Goal: Information Seeking & Learning: Check status

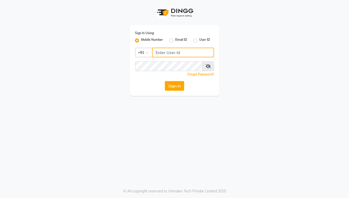
click at [157, 50] on input "Username" at bounding box center [183, 53] width 62 height 10
type input "9022329497"
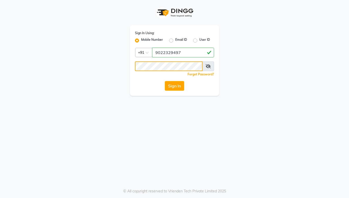
click at [165, 81] on button "Sign In" at bounding box center [174, 86] width 19 height 10
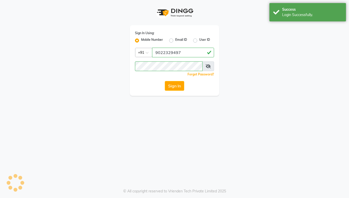
select select "8053"
select select "service"
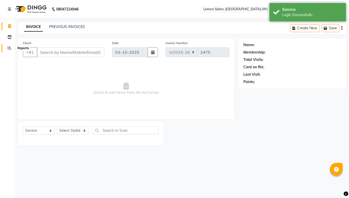
click at [9, 51] on span at bounding box center [9, 48] width 9 height 6
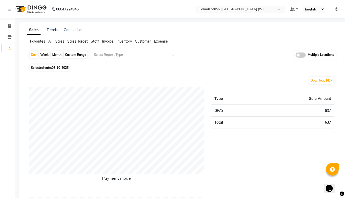
click at [77, 56] on div "Custom Range" at bounding box center [76, 54] width 24 height 7
select select "10"
select select "2025"
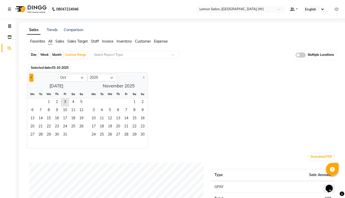
click at [30, 77] on button "Previous month" at bounding box center [31, 78] width 4 height 8
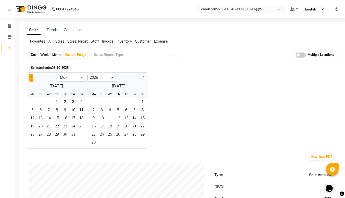
click at [30, 77] on button "Previous month" at bounding box center [31, 78] width 4 height 8
click at [43, 104] on span "1" at bounding box center [40, 103] width 8 height 8
click at [144, 77] on button "Next month" at bounding box center [144, 78] width 4 height 8
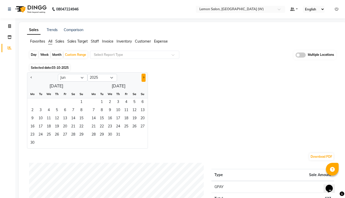
select select "7"
click at [141, 135] on span "31" at bounding box center [143, 135] width 8 height 8
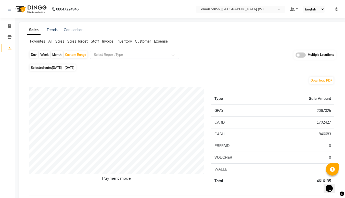
click at [175, 54] on span at bounding box center [175, 56] width 6 height 5
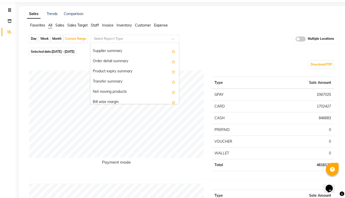
scroll to position [558, 0]
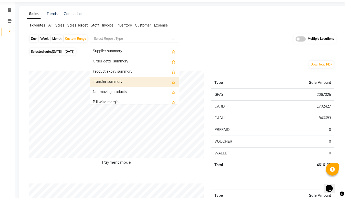
click at [110, 83] on div "Transfer summary" at bounding box center [134, 82] width 89 height 10
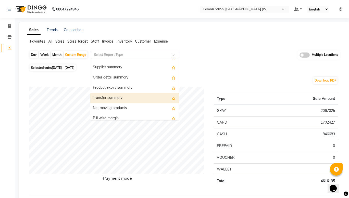
select select "full_report"
select select "csv"
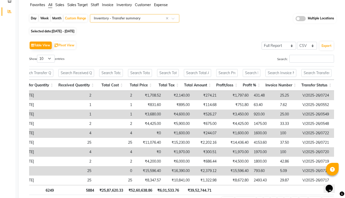
scroll to position [0, 232]
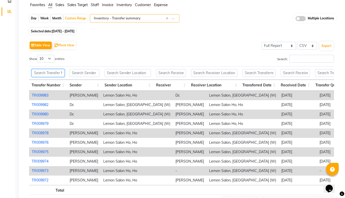
click at [39, 73] on input "text" at bounding box center [48, 73] width 33 height 8
paste input "TR009943"
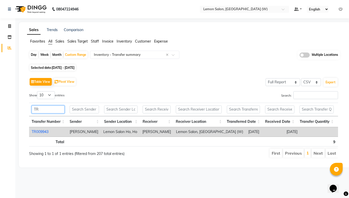
type input "T"
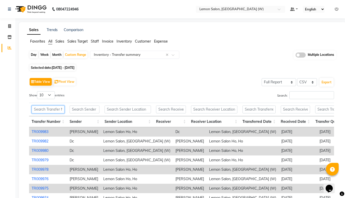
paste input "TR009954"
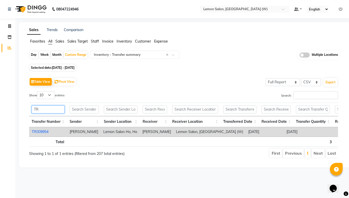
type input "T"
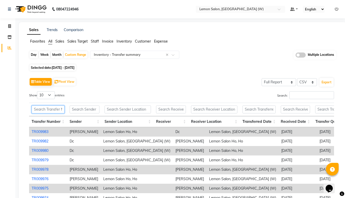
paste input "TR0010015"
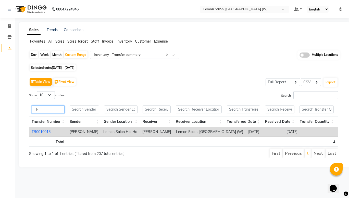
type input "T"
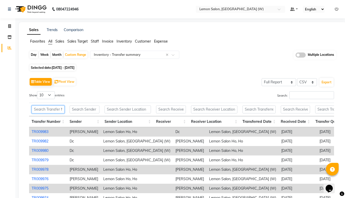
paste input "TR0010173"
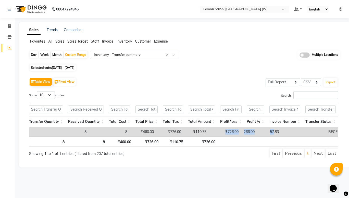
drag, startPoint x: 251, startPoint y: 136, endPoint x: 184, endPoint y: 135, distance: 67.1
click at [184, 135] on tr "TR0010173 [PERSON_NAME] [PERSON_NAME] Salon Ho, [PERSON_NAME] Salon, [GEOGRAPHI…" at bounding box center [61, 131] width 601 height 9
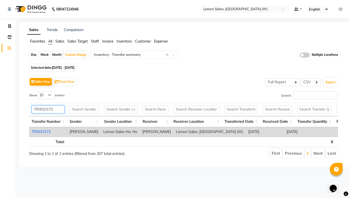
click at [54, 113] on input "TR0010173" at bounding box center [48, 110] width 33 height 8
type input "T"
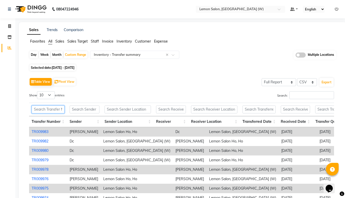
paste input "TR0010261"
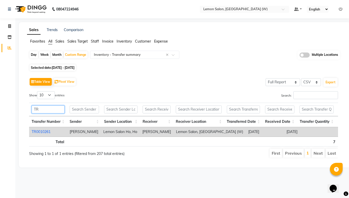
type input "T"
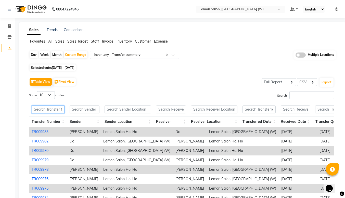
paste input "TR0010277"
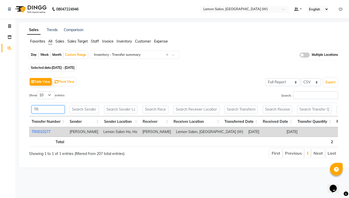
type input "T"
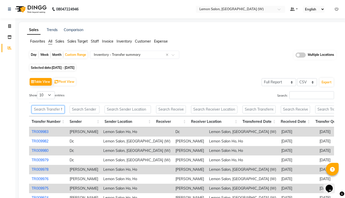
paste input "TR0010308"
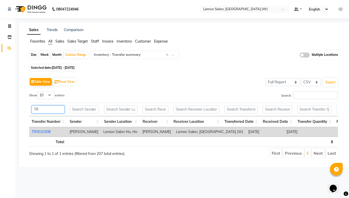
type input "T"
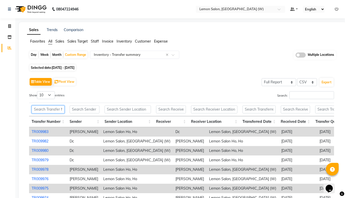
paste input "TR0010482"
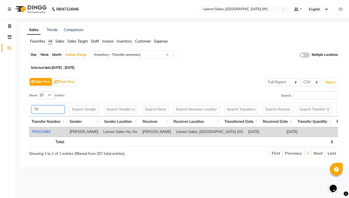
type input "T"
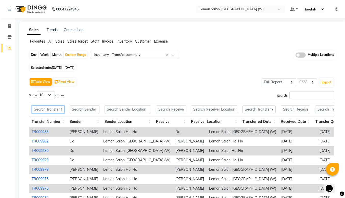
paste input "TR0010308"
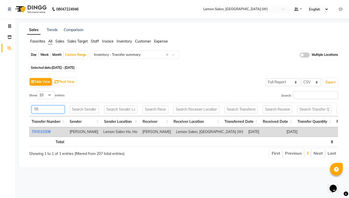
type input "T"
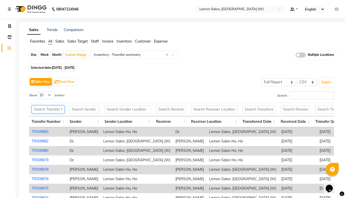
paste input "TR0010968"
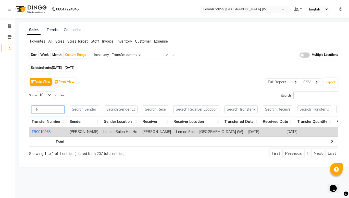
type input "T"
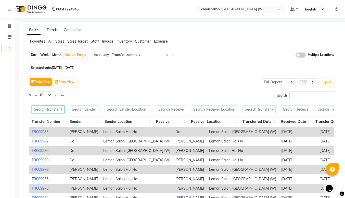
paste input "TR0010880"
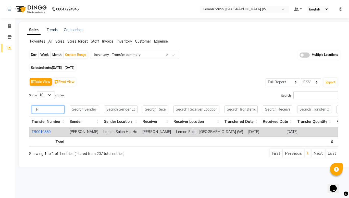
type input "T"
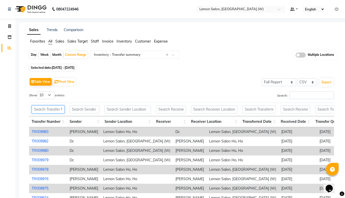
paste input "TR0010764"
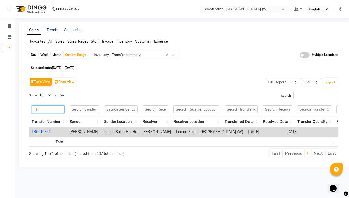
type input "T"
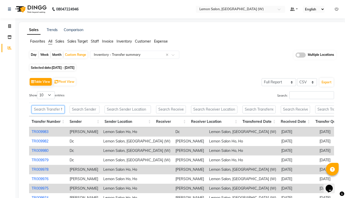
paste input "TR0010686"
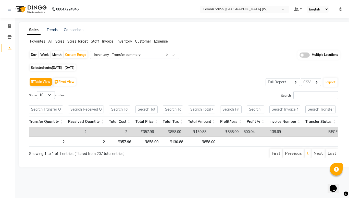
type input "TR0010686"
click at [58, 56] on div "Month" at bounding box center [57, 54] width 12 height 7
select select "4"
select select "2025"
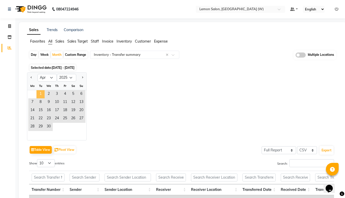
click at [41, 96] on span "1" at bounding box center [40, 94] width 8 height 8
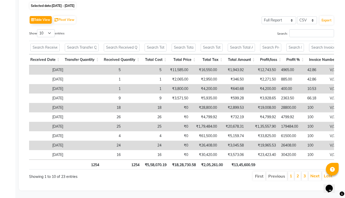
scroll to position [0, 266]
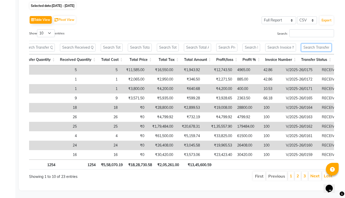
click at [316, 44] on input "text" at bounding box center [316, 48] width 30 height 8
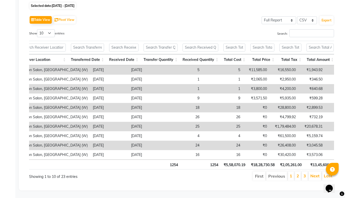
scroll to position [0, 15]
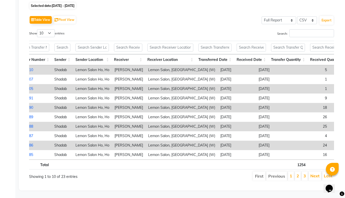
type input "rec"
click at [177, 44] on input "text" at bounding box center [171, 48] width 46 height 8
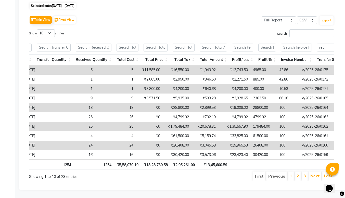
scroll to position [0, 266]
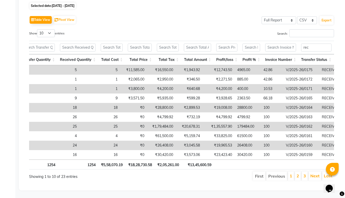
type input "[PERSON_NAME]"
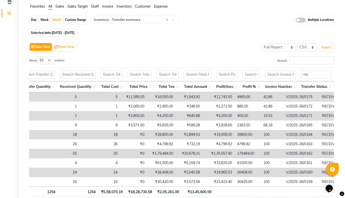
scroll to position [29, 0]
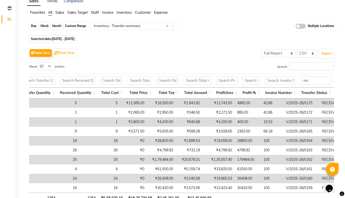
click at [58, 26] on div "Month" at bounding box center [57, 25] width 12 height 7
select select "4"
select select "2025"
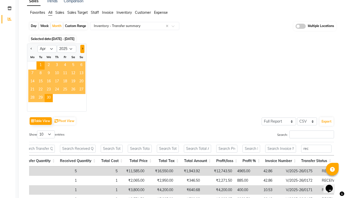
click at [82, 48] on button "Next month" at bounding box center [82, 49] width 4 height 8
select select "5"
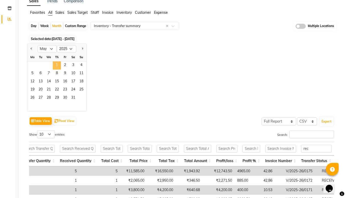
click at [59, 65] on span "1" at bounding box center [57, 66] width 8 height 8
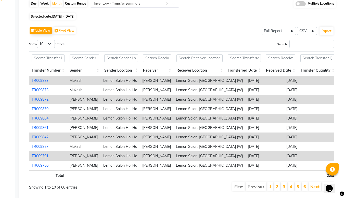
scroll to position [70, 0]
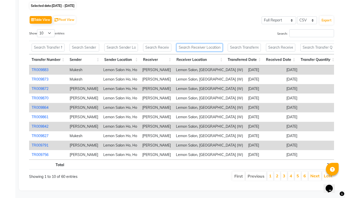
click at [196, 44] on input "text" at bounding box center [200, 48] width 46 height 8
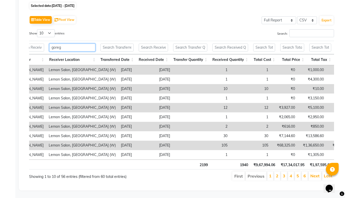
scroll to position [0, 280]
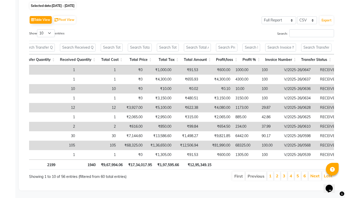
type input "goreg"
click at [307, 44] on input "text" at bounding box center [316, 48] width 30 height 8
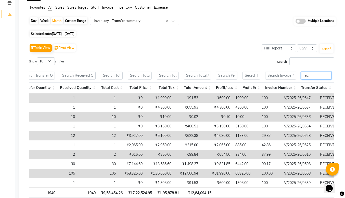
type input "rec"
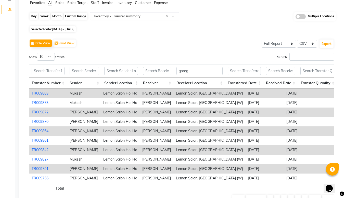
click at [58, 17] on div "Month" at bounding box center [57, 16] width 12 height 7
select select "5"
select select "2025"
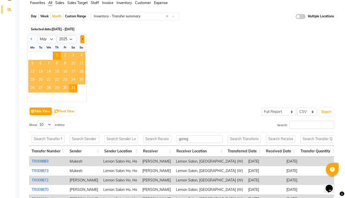
click at [81, 39] on button "Next month" at bounding box center [82, 39] width 4 height 8
select select "6"
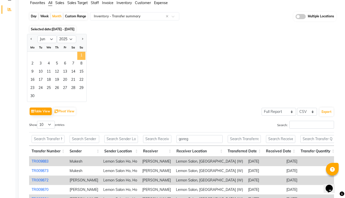
click at [80, 56] on span "1" at bounding box center [81, 56] width 8 height 8
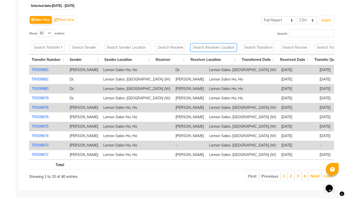
click at [207, 44] on input "text" at bounding box center [214, 48] width 46 height 8
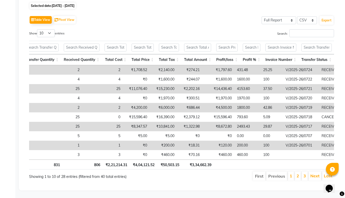
type input "[PERSON_NAME]"
click at [307, 44] on input "text" at bounding box center [317, 48] width 30 height 8
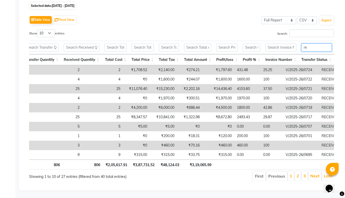
type input "re"
click at [325, 16] on button "Export" at bounding box center [327, 20] width 14 height 9
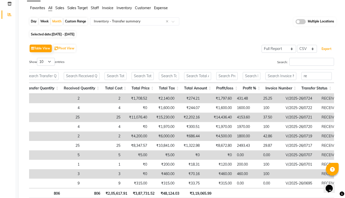
scroll to position [33, 0]
click at [57, 23] on div "Month" at bounding box center [57, 21] width 12 height 7
select select "6"
select select "2025"
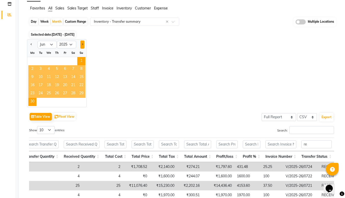
click at [83, 46] on button "Next month" at bounding box center [82, 45] width 4 height 8
select select "7"
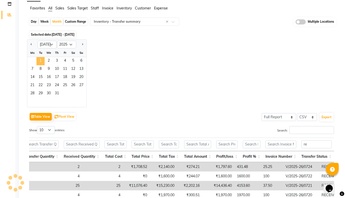
click at [39, 62] on span "1" at bounding box center [40, 61] width 8 height 8
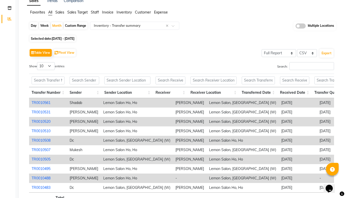
scroll to position [33, 0]
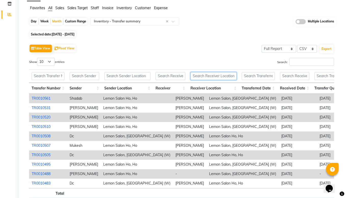
click at [194, 76] on input "text" at bounding box center [214, 76] width 46 height 8
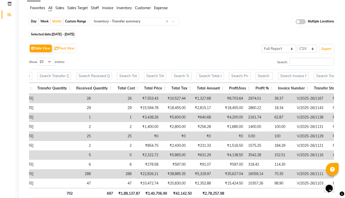
scroll to position [0, 277]
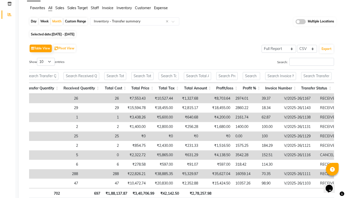
type input "[PERSON_NAME]"
click at [319, 75] on input "text" at bounding box center [316, 76] width 30 height 8
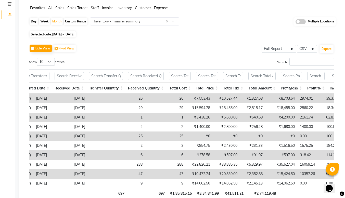
scroll to position [0, 213]
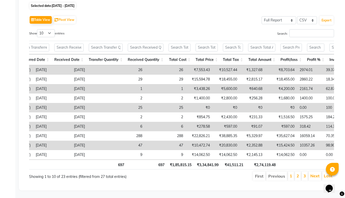
type input "rec"
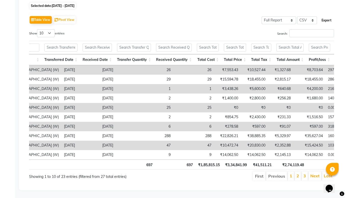
click at [324, 16] on button "Export" at bounding box center [327, 20] width 14 height 9
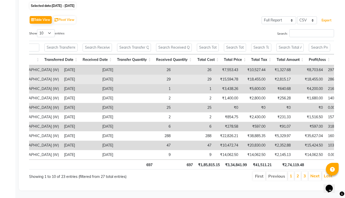
scroll to position [53, 0]
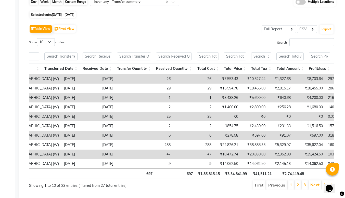
click at [58, 1] on div "Month" at bounding box center [57, 1] width 12 height 7
select select "7"
select select "2025"
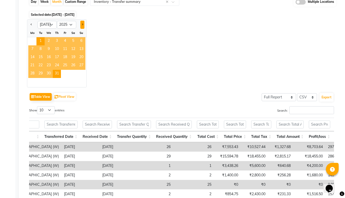
click at [82, 27] on button "Next month" at bounding box center [82, 25] width 4 height 8
select select "8"
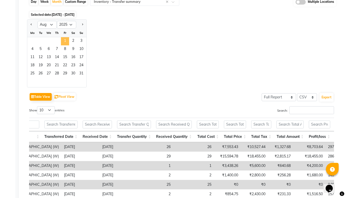
click at [64, 42] on span "1" at bounding box center [65, 41] width 8 height 8
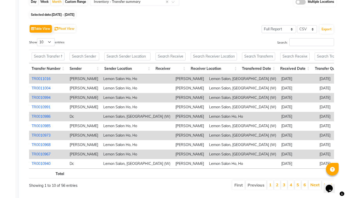
scroll to position [0, 0]
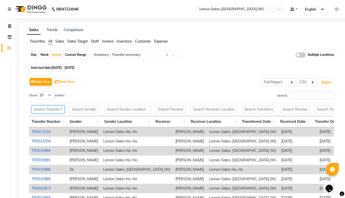
click at [43, 110] on input "text" at bounding box center [48, 110] width 33 height 8
click at [240, 86] on div "Table View Pivot View Select Full Report Filtered Report Select CSV PDF Export" at bounding box center [181, 82] width 305 height 11
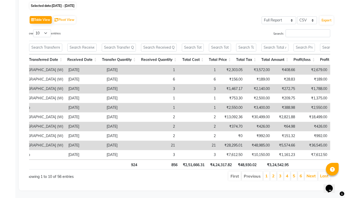
scroll to position [0, 291]
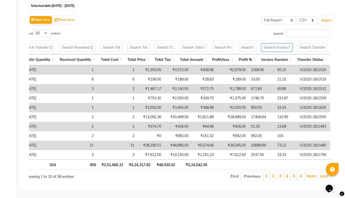
click at [268, 44] on input "text" at bounding box center [277, 48] width 31 height 8
paste input "V/2025-26/1192"
type input "V/2025-26/1192"
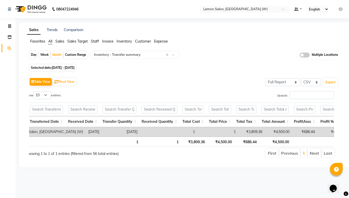
scroll to position [0, 153]
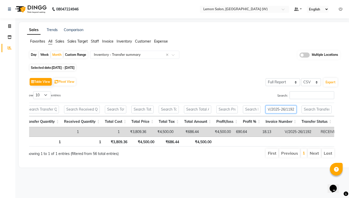
click at [282, 108] on input "V/2025-26/1192" at bounding box center [281, 110] width 31 height 8
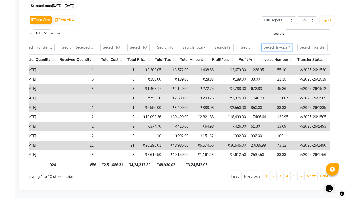
paste input "V/2025-26/1195"
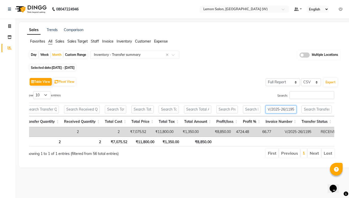
type input "V/2025-26/1195"
click at [270, 107] on input "V/2025-26/1195" at bounding box center [281, 110] width 31 height 8
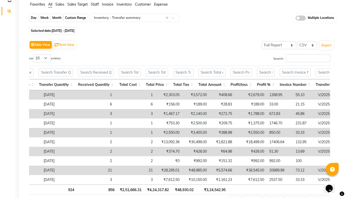
click at [56, 16] on div "Month" at bounding box center [57, 17] width 12 height 7
select select "8"
select select "2025"
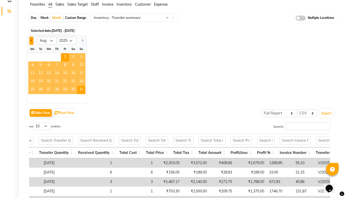
click at [31, 41] on span "Previous month" at bounding box center [32, 41] width 2 height 2
select select "7"
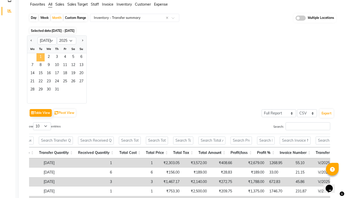
click at [39, 57] on span "1" at bounding box center [40, 57] width 8 height 8
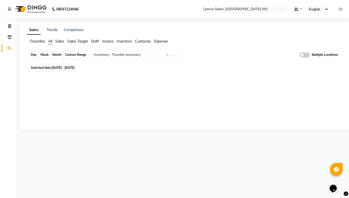
click at [59, 52] on div "Month" at bounding box center [57, 54] width 12 height 7
select select "7"
select select "2025"
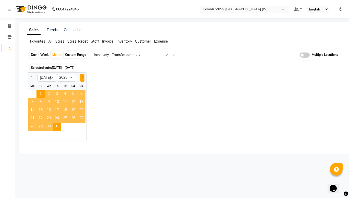
click at [84, 78] on button "Next month" at bounding box center [82, 78] width 4 height 8
select select "8"
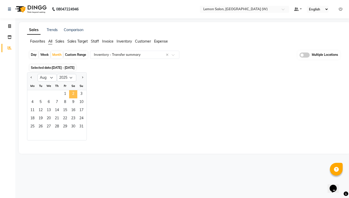
click at [70, 96] on span "2" at bounding box center [73, 94] width 8 height 8
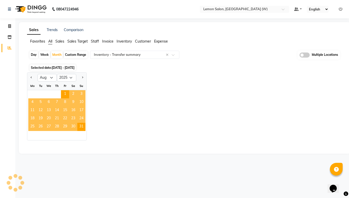
select select "full_report"
select select "csv"
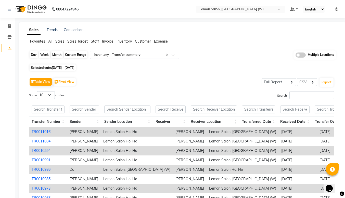
click at [53, 56] on div "Month" at bounding box center [57, 54] width 12 height 7
select select "8"
select select "2025"
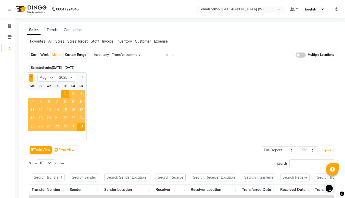
click at [30, 80] on button "Previous month" at bounding box center [31, 78] width 4 height 8
select select "7"
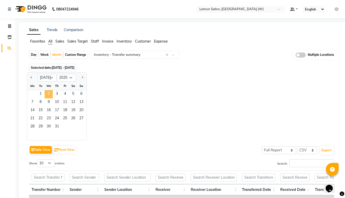
click at [49, 96] on span "2" at bounding box center [49, 94] width 8 height 8
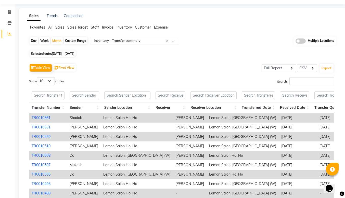
scroll to position [14, 0]
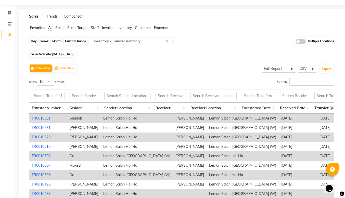
click at [60, 41] on div "Month" at bounding box center [57, 41] width 12 height 7
select select "7"
select select "2025"
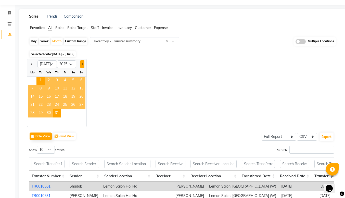
click at [81, 65] on button "Next month" at bounding box center [82, 64] width 4 height 8
select select "8"
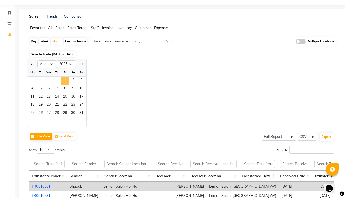
click at [67, 79] on span "1" at bounding box center [65, 81] width 8 height 8
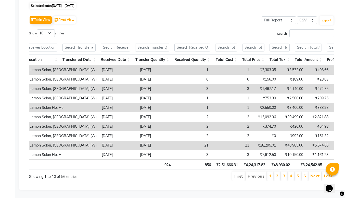
scroll to position [0, 58]
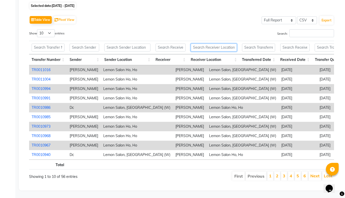
click at [213, 44] on input "text" at bounding box center [214, 48] width 46 height 8
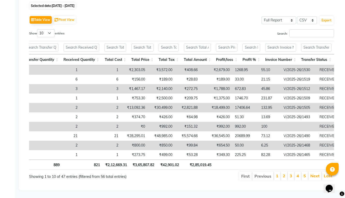
type input "goreg"
click at [310, 44] on input "text" at bounding box center [316, 48] width 30 height 8
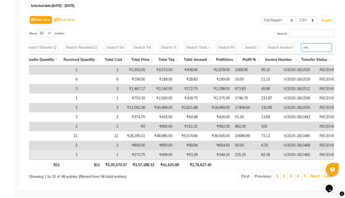
type input "rec"
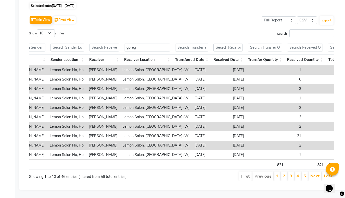
scroll to position [0, 47]
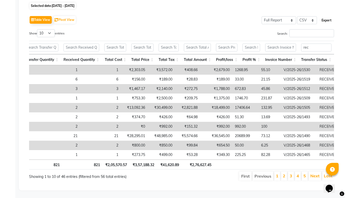
click at [324, 16] on button "Export" at bounding box center [327, 20] width 14 height 9
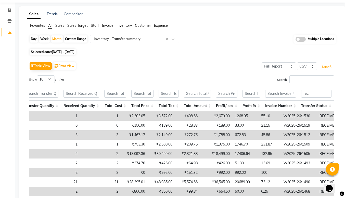
scroll to position [15, 0]
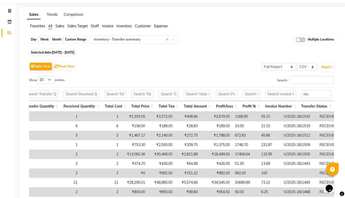
click at [55, 41] on div "Month" at bounding box center [57, 39] width 12 height 7
select select "8"
select select "2025"
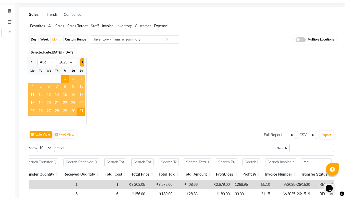
click at [83, 63] on span "Next month" at bounding box center [82, 62] width 2 height 2
select select "9"
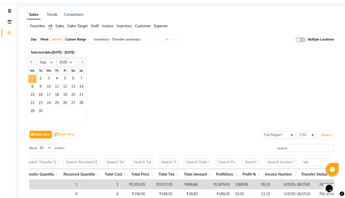
click at [33, 78] on span "1" at bounding box center [32, 79] width 8 height 8
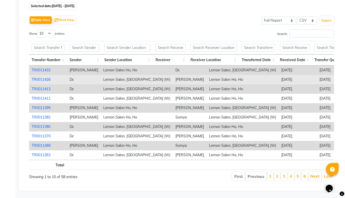
scroll to position [65, 0]
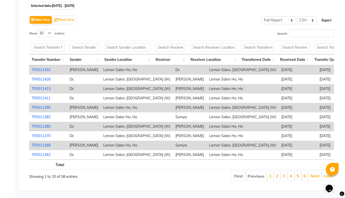
click at [330, 16] on button "Export" at bounding box center [327, 20] width 14 height 9
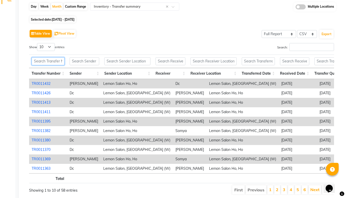
click at [43, 63] on input "text" at bounding box center [48, 61] width 33 height 8
paste input "TR0011432"
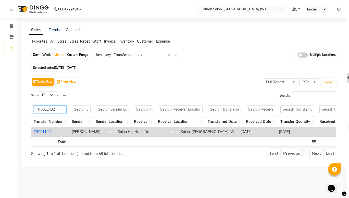
scroll to position [0, 0]
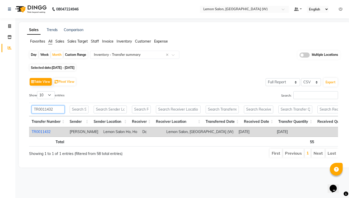
type input "TR0011432"
click at [39, 133] on link "TR0011432" at bounding box center [41, 132] width 19 height 5
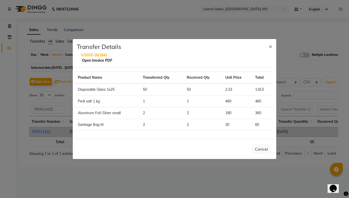
click at [100, 59] on link "Open Invoice PDF" at bounding box center [97, 60] width 30 height 5
click at [270, 44] on span "×" at bounding box center [271, 46] width 4 height 8
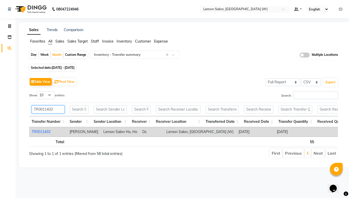
click at [43, 111] on input "TR0011432" at bounding box center [48, 110] width 33 height 8
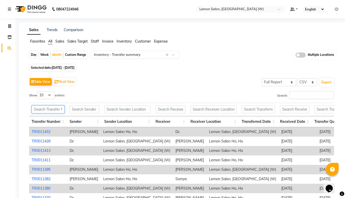
paste input "TR0011395"
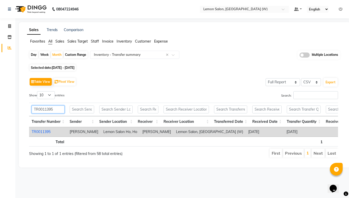
type input "TR0011395"
click at [36, 130] on link "TR0011395" at bounding box center [41, 132] width 19 height 5
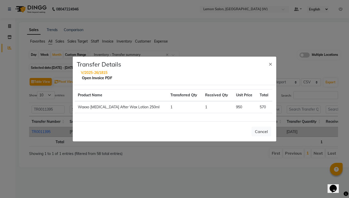
click at [89, 77] on link "Open Invoice PDF" at bounding box center [97, 78] width 30 height 5
click at [270, 63] on span "×" at bounding box center [271, 64] width 4 height 8
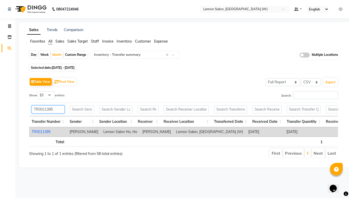
click at [37, 110] on input "TR0011395" at bounding box center [48, 110] width 33 height 8
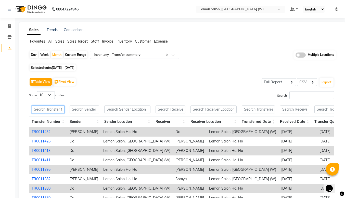
paste input "TR0011382"
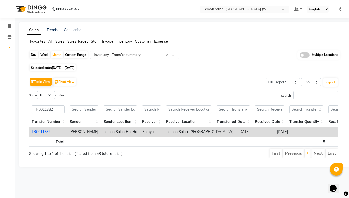
click at [40, 133] on link "TR0011382" at bounding box center [41, 132] width 19 height 5
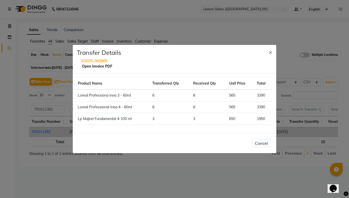
click at [103, 66] on link "Open Invoice PDF" at bounding box center [97, 66] width 30 height 5
click at [99, 64] on link "Open Invoice PDF" at bounding box center [97, 66] width 30 height 5
click at [270, 50] on span "×" at bounding box center [271, 52] width 4 height 8
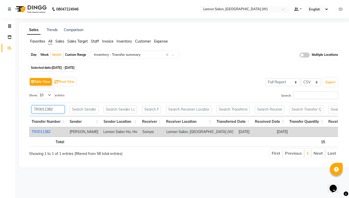
click at [44, 108] on input "TR0011382" at bounding box center [48, 110] width 33 height 8
paste input "69"
type input "TR0011369"
click at [44, 133] on link "TR0011369" at bounding box center [41, 132] width 19 height 5
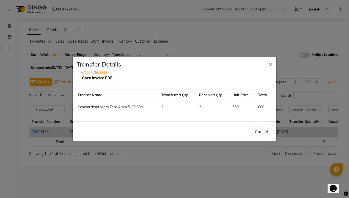
click at [88, 80] on link "Open Invoice PDF" at bounding box center [97, 78] width 30 height 5
click at [270, 63] on span "×" at bounding box center [271, 64] width 4 height 8
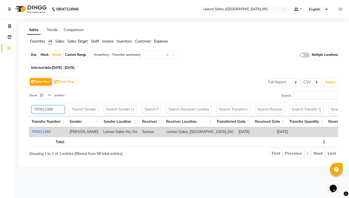
click at [47, 109] on input "TR0011369" at bounding box center [48, 110] width 33 height 8
paste input "2"
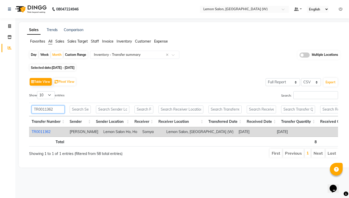
type input "TR0011362"
click at [43, 130] on link "TR0011362" at bounding box center [41, 132] width 19 height 5
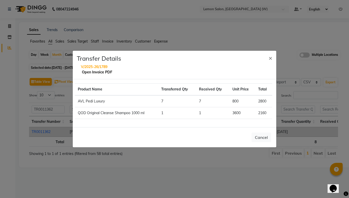
click at [90, 72] on link "Open Invoice PDF" at bounding box center [97, 72] width 30 height 5
click at [269, 59] on span "×" at bounding box center [271, 58] width 4 height 8
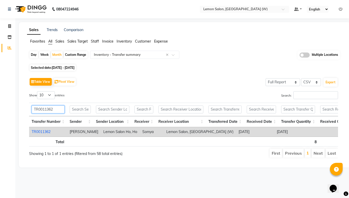
click at [46, 109] on input "TR0011362" at bounding box center [48, 110] width 33 height 8
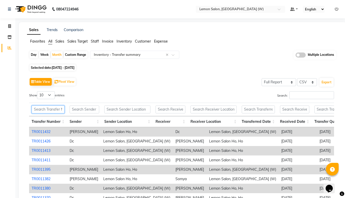
paste input "TR0011329"
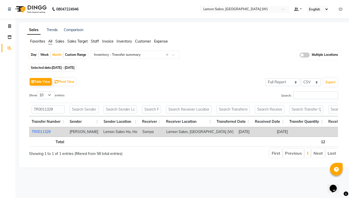
click at [39, 133] on link "TR0011329" at bounding box center [41, 132] width 19 height 5
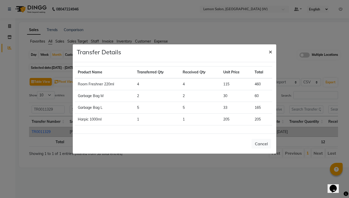
click at [269, 51] on span "×" at bounding box center [271, 52] width 4 height 8
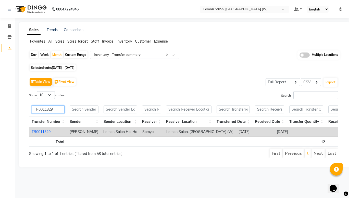
click at [39, 108] on input "TR0011329" at bounding box center [48, 110] width 33 height 8
paste input "8"
type input "TR0011328"
click at [38, 131] on link "TR0011328" at bounding box center [41, 132] width 19 height 5
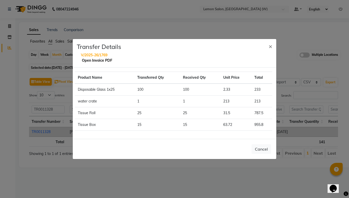
click at [82, 60] on link "Open Invoice PDF" at bounding box center [97, 60] width 30 height 5
click at [270, 46] on span "×" at bounding box center [271, 46] width 4 height 8
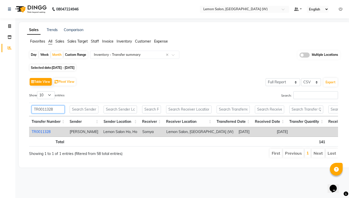
click at [46, 109] on input "TR0011328" at bounding box center [48, 110] width 33 height 8
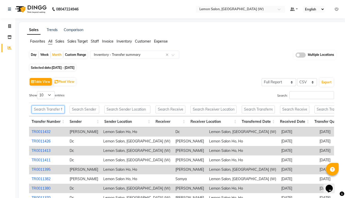
paste input "TR0011327"
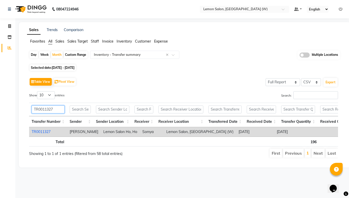
type input "TR0011327"
click at [36, 130] on link "TR0011327" at bounding box center [41, 132] width 19 height 5
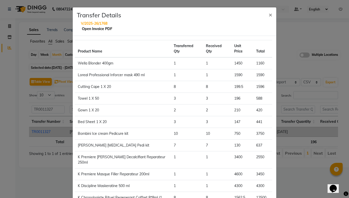
click at [84, 30] on link "Open Invoice PDF" at bounding box center [97, 29] width 30 height 5
click at [139, 54] on th "Product Name" at bounding box center [123, 48] width 96 height 17
click at [269, 15] on span "×" at bounding box center [271, 15] width 4 height 8
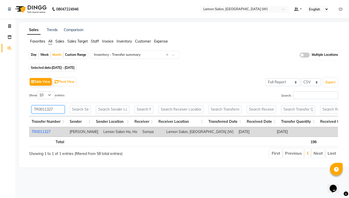
click at [45, 111] on input "TR0011327" at bounding box center [48, 110] width 33 height 8
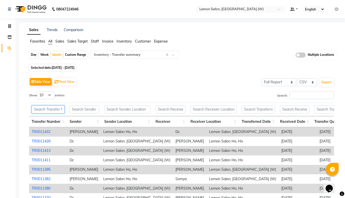
paste input "TR0011316"
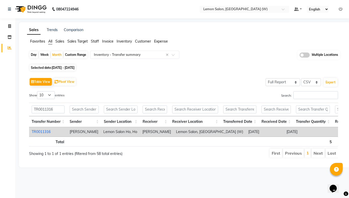
click at [38, 133] on link "TR0011316" at bounding box center [41, 132] width 19 height 5
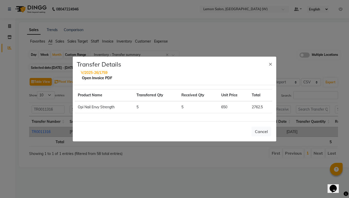
click at [95, 76] on link "Open Invoice PDF" at bounding box center [97, 78] width 30 height 5
click at [269, 65] on span "×" at bounding box center [271, 64] width 4 height 8
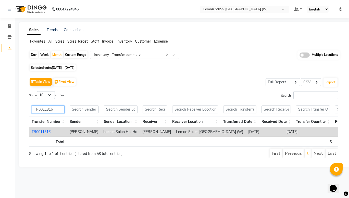
click at [39, 112] on input "TR0011316" at bounding box center [48, 110] width 33 height 8
paste input "274"
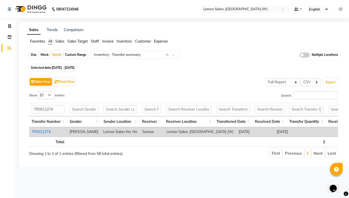
click at [42, 132] on link "TR0011274" at bounding box center [41, 132] width 19 height 5
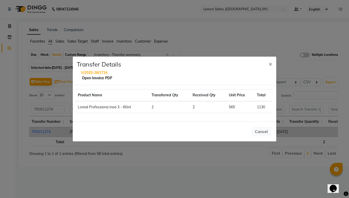
click at [94, 79] on link "Open Invoice PDF" at bounding box center [97, 78] width 30 height 5
click at [270, 64] on span "×" at bounding box center [271, 64] width 4 height 8
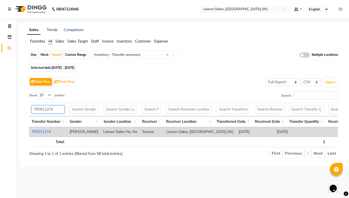
click at [43, 108] on input "TR0011274" at bounding box center [48, 110] width 33 height 8
paste input "0"
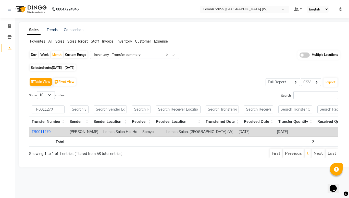
click at [46, 131] on link "TR0011270" at bounding box center [41, 132] width 19 height 5
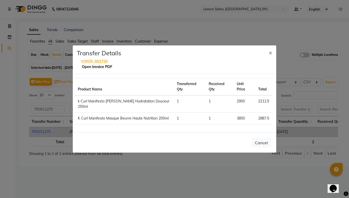
click at [84, 66] on link "Open Invoice PDF" at bounding box center [97, 67] width 30 height 5
click at [270, 55] on span "×" at bounding box center [271, 53] width 4 height 8
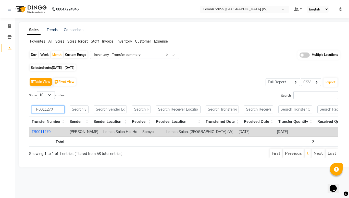
click at [42, 108] on input "TR0011270" at bounding box center [48, 110] width 33 height 8
paste input "56"
click at [42, 130] on link "TR0011256" at bounding box center [41, 132] width 19 height 5
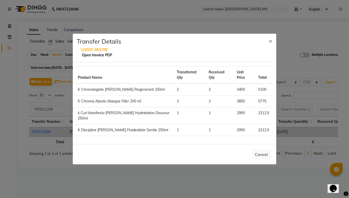
click at [94, 57] on link "Open Invoice PDF" at bounding box center [97, 55] width 30 height 5
click at [273, 44] on button "×" at bounding box center [271, 41] width 12 height 14
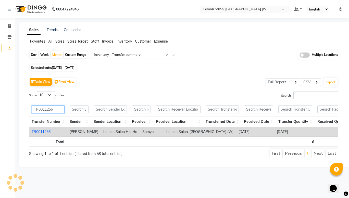
click at [49, 111] on input "TR0011256" at bounding box center [48, 110] width 33 height 8
paste input "2"
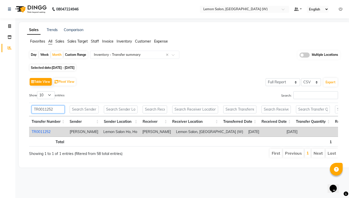
type input "TR0011252"
click at [46, 131] on link "TR0011252" at bounding box center [41, 132] width 19 height 5
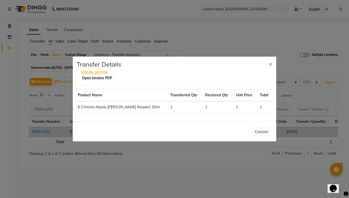
click at [95, 77] on link "Open Invoice PDF" at bounding box center [97, 78] width 30 height 5
click at [273, 64] on button "×" at bounding box center [271, 64] width 12 height 14
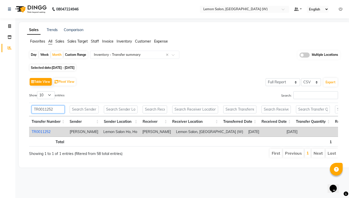
click at [50, 110] on input "TR0011252" at bounding box center [48, 110] width 33 height 8
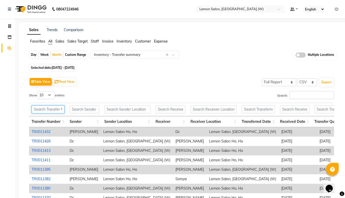
paste input "TR0011248"
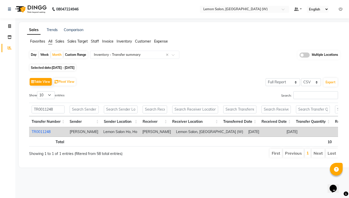
click at [34, 130] on link "TR0011248" at bounding box center [41, 132] width 19 height 5
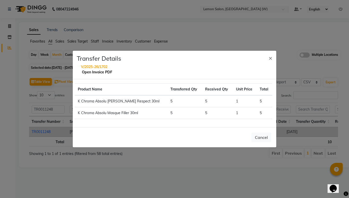
click at [103, 74] on link "Open Invoice PDF" at bounding box center [97, 72] width 30 height 5
click at [269, 59] on span "×" at bounding box center [271, 58] width 4 height 8
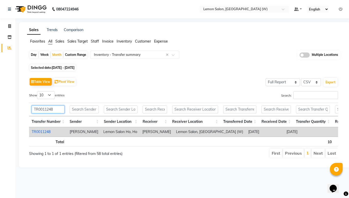
click at [47, 108] on input "TR0011248" at bounding box center [48, 110] width 33 height 8
paste input "5"
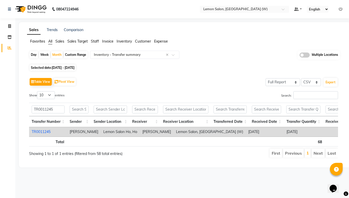
click at [42, 132] on link "TR0011245" at bounding box center [41, 132] width 19 height 5
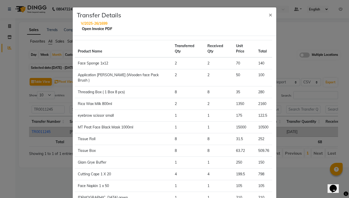
click at [95, 29] on link "Open Invoice PDF" at bounding box center [97, 29] width 30 height 5
click at [270, 16] on span "×" at bounding box center [271, 15] width 4 height 8
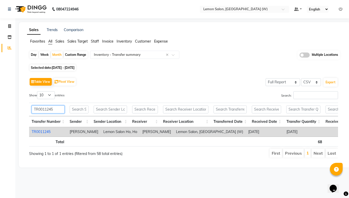
click at [40, 108] on input "TR0011245" at bounding box center [48, 110] width 33 height 8
paste input "22"
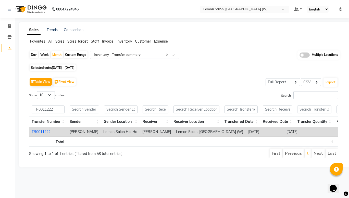
click at [44, 133] on link "TR0011222" at bounding box center [41, 132] width 19 height 5
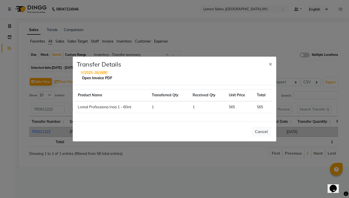
click at [96, 78] on link "Open Invoice PDF" at bounding box center [97, 78] width 30 height 5
click at [271, 63] on span "×" at bounding box center [271, 64] width 4 height 8
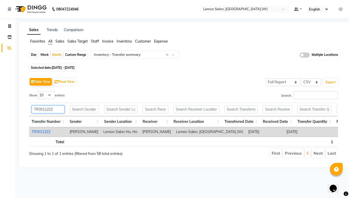
click at [48, 113] on input "TR0011222" at bounding box center [48, 110] width 33 height 8
paste input "10"
type input "TR0011210"
click at [43, 132] on link "TR0011210" at bounding box center [41, 132] width 19 height 5
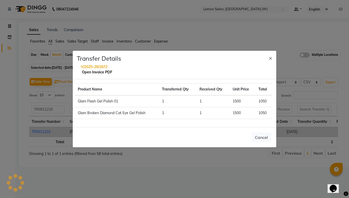
click at [88, 72] on link "Open Invoice PDF" at bounding box center [97, 72] width 30 height 5
click at [271, 59] on span "×" at bounding box center [271, 58] width 4 height 8
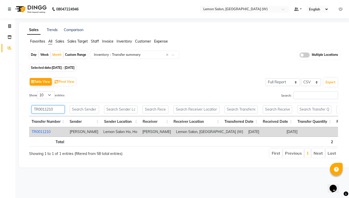
click at [47, 109] on input "TR0011210" at bounding box center [48, 110] width 33 height 8
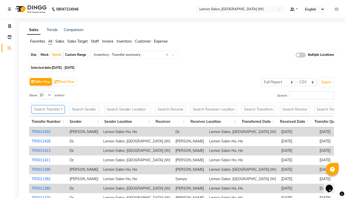
paste input "TR0011207"
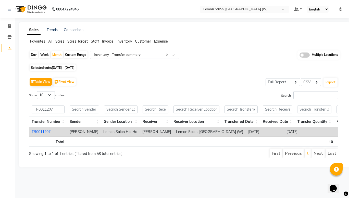
click at [44, 131] on link "TR0011207" at bounding box center [41, 132] width 19 height 5
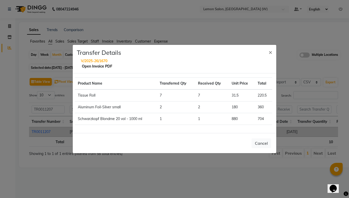
click at [87, 67] on link "Open Invoice PDF" at bounding box center [97, 66] width 30 height 5
click at [269, 53] on span "×" at bounding box center [271, 52] width 4 height 8
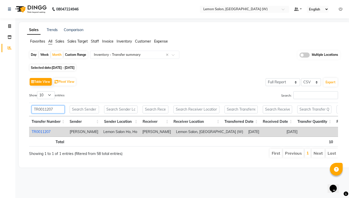
click at [40, 111] on input "TR0011207" at bounding box center [48, 110] width 33 height 8
paste input "193"
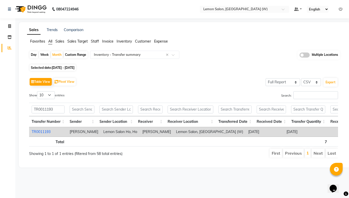
click at [45, 133] on link "TR0011193" at bounding box center [41, 132] width 19 height 5
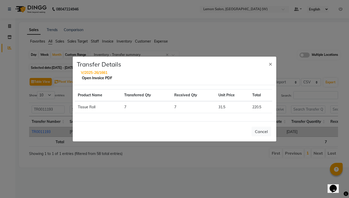
click at [88, 77] on link "Open Invoice PDF" at bounding box center [97, 78] width 30 height 5
click at [268, 65] on button "×" at bounding box center [271, 64] width 12 height 14
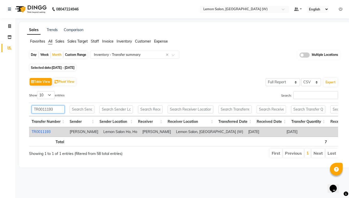
click at [58, 112] on input "TR0011193" at bounding box center [48, 110] width 33 height 8
paste input "84"
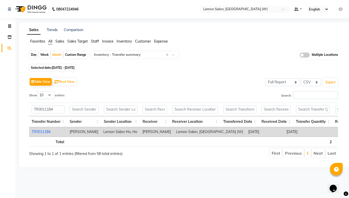
click at [43, 131] on link "TR0011184" at bounding box center [41, 132] width 19 height 5
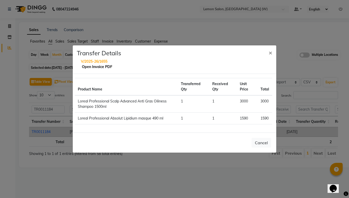
click at [106, 66] on link "Open Invoice PDF" at bounding box center [97, 67] width 30 height 5
click at [272, 53] on span "×" at bounding box center [271, 53] width 4 height 8
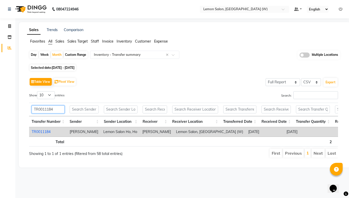
click at [49, 110] on input "TR0011184" at bounding box center [48, 110] width 33 height 8
paste input "79"
click at [46, 130] on link "TR0011179" at bounding box center [41, 132] width 19 height 5
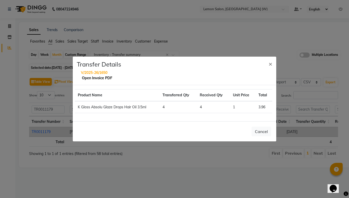
click at [92, 78] on link "Open Invoice PDF" at bounding box center [97, 78] width 30 height 5
click at [269, 65] on span "×" at bounding box center [271, 64] width 4 height 8
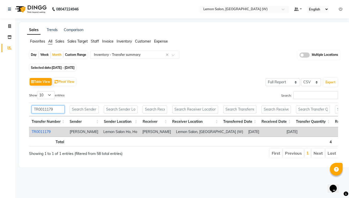
click at [39, 111] on input "TR0011179" at bounding box center [48, 110] width 33 height 8
paste input "68"
click at [38, 132] on link "TR0011168" at bounding box center [41, 132] width 19 height 5
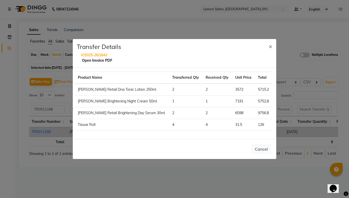
click at [94, 61] on link "Open Invoice PDF" at bounding box center [97, 60] width 30 height 5
click at [269, 46] on span "×" at bounding box center [271, 46] width 4 height 8
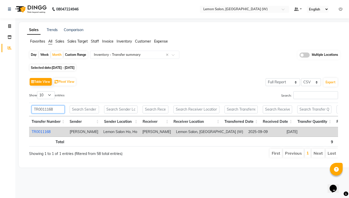
click at [39, 108] on input "TR0011168" at bounding box center [48, 110] width 33 height 8
paste input "5"
click at [44, 131] on link "TR0011165" at bounding box center [41, 132] width 19 height 5
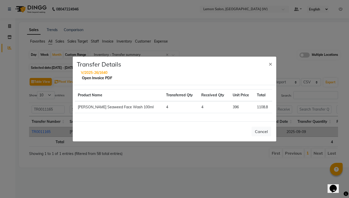
click at [91, 76] on link "Open Invoice PDF" at bounding box center [97, 78] width 30 height 5
click at [273, 62] on button "×" at bounding box center [271, 64] width 12 height 14
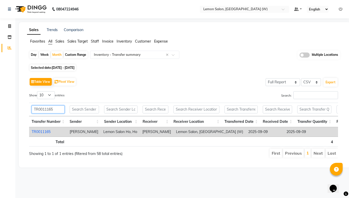
click at [48, 112] on input "TR0011165" at bounding box center [48, 110] width 33 height 8
paste input "2"
click at [46, 133] on link "TR0011162" at bounding box center [41, 132] width 19 height 5
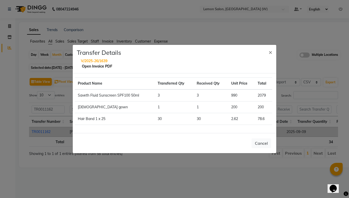
click at [101, 64] on link "Open Invoice PDF" at bounding box center [97, 66] width 30 height 5
click at [273, 52] on button "×" at bounding box center [271, 52] width 12 height 14
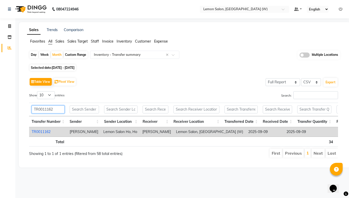
click at [46, 112] on input "TR0011162" at bounding box center [48, 110] width 33 height 8
paste input "51"
type input "TR0011151"
click at [42, 133] on link "TR0011151" at bounding box center [41, 132] width 19 height 5
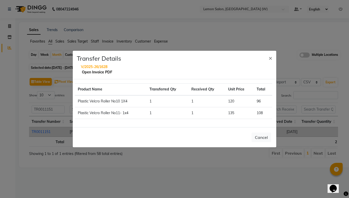
click at [92, 72] on link "Open Invoice PDF" at bounding box center [97, 72] width 30 height 5
click at [273, 58] on button "×" at bounding box center [271, 58] width 12 height 14
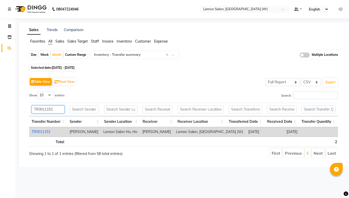
click at [37, 111] on input "TR0011151" at bounding box center [48, 110] width 33 height 8
paste input "text"
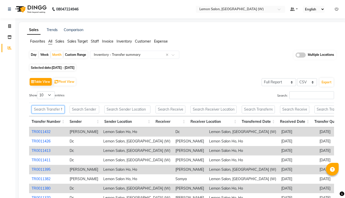
paste input "text"
paste input "TR0011141"
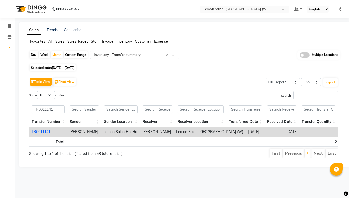
click at [46, 133] on link "TR0011141" at bounding box center [41, 132] width 19 height 5
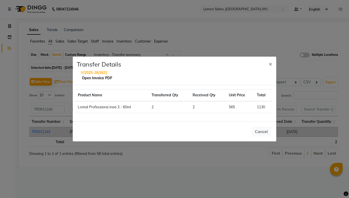
click at [91, 76] on link "Open Invoice PDF" at bounding box center [97, 78] width 30 height 5
click at [271, 65] on span "×" at bounding box center [271, 64] width 4 height 8
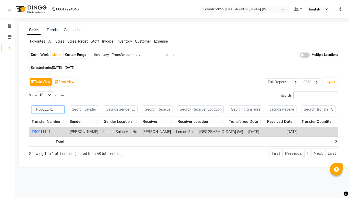
click at [39, 112] on input "TR0011141" at bounding box center [48, 110] width 33 height 8
paste input "33"
click at [45, 132] on link "TR0011133" at bounding box center [41, 132] width 19 height 5
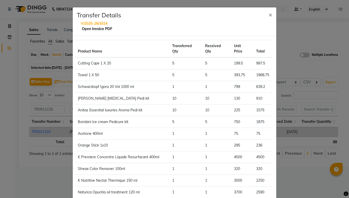
click at [92, 27] on link "Open Invoice PDF" at bounding box center [97, 29] width 30 height 5
click at [269, 13] on span "×" at bounding box center [271, 15] width 4 height 8
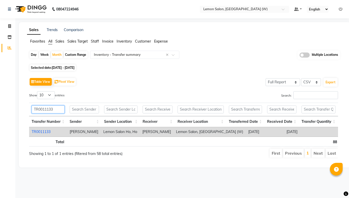
click at [42, 111] on input "TR0011133" at bounding box center [48, 110] width 33 height 8
paste input "10"
click at [41, 131] on link "TR0011110" at bounding box center [41, 132] width 19 height 5
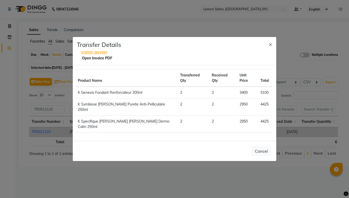
click at [95, 60] on link "Open Invoice PDF" at bounding box center [97, 58] width 30 height 5
click at [271, 48] on span "×" at bounding box center [271, 44] width 4 height 8
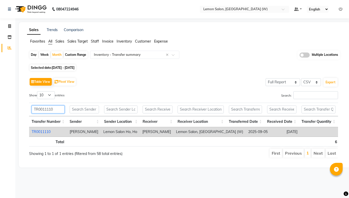
click at [48, 109] on input "TR0011110" at bounding box center [48, 110] width 33 height 8
paste input "07"
click at [51, 131] on link "TR0011107" at bounding box center [41, 132] width 19 height 5
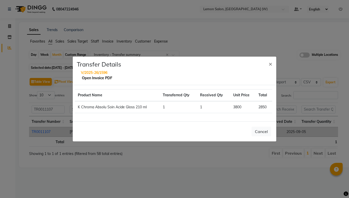
click at [105, 77] on link "Open Invoice PDF" at bounding box center [97, 78] width 30 height 5
click at [272, 65] on button "×" at bounding box center [271, 64] width 12 height 14
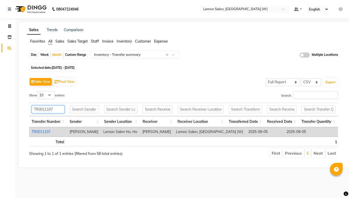
click at [45, 110] on input "TR0011107" at bounding box center [48, 110] width 33 height 8
paste input "099"
click at [36, 133] on link "TR0011099" at bounding box center [41, 132] width 19 height 5
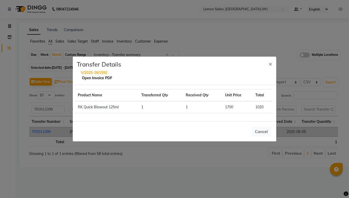
click at [83, 80] on link "Open Invoice PDF" at bounding box center [97, 78] width 30 height 5
click at [270, 65] on span "×" at bounding box center [271, 64] width 4 height 8
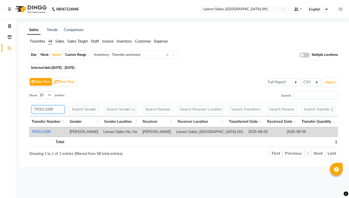
click at [49, 108] on input "TR0011099" at bounding box center [48, 110] width 33 height 8
paste input "86"
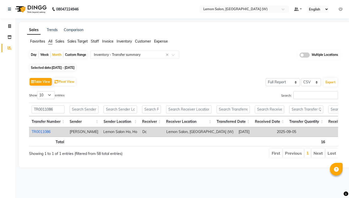
click at [40, 132] on link "TR0011086" at bounding box center [41, 132] width 19 height 5
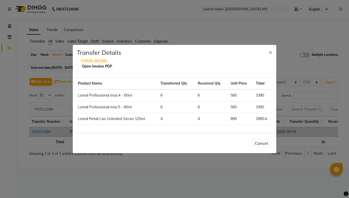
click at [91, 67] on link "Open Invoice PDF" at bounding box center [97, 66] width 30 height 5
click at [272, 52] on span "×" at bounding box center [271, 52] width 4 height 8
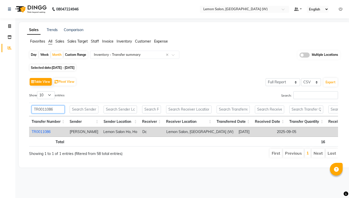
click at [41, 111] on input "TR0011086" at bounding box center [48, 110] width 33 height 8
paste input "5"
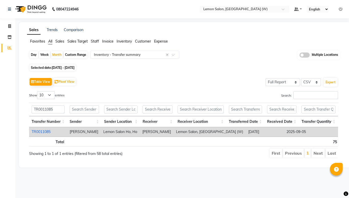
click at [45, 132] on link "TR0011085" at bounding box center [41, 132] width 19 height 5
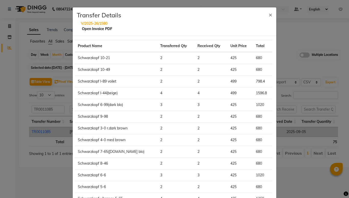
click at [98, 30] on link "Open Invoice PDF" at bounding box center [97, 29] width 30 height 5
click at [269, 16] on span "×" at bounding box center [271, 15] width 4 height 8
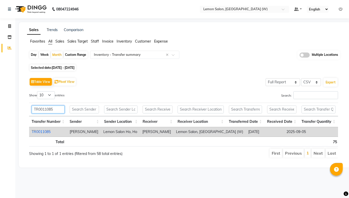
click at [42, 108] on input "TR0011085" at bounding box center [48, 110] width 33 height 8
paste input "61"
click at [37, 132] on link "TR0011061" at bounding box center [41, 132] width 19 height 5
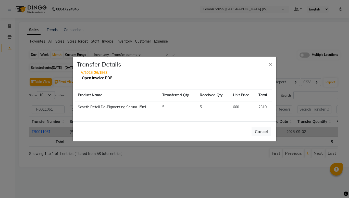
click at [93, 79] on link "Open Invoice PDF" at bounding box center [97, 78] width 30 height 5
click at [269, 65] on span "×" at bounding box center [271, 64] width 4 height 8
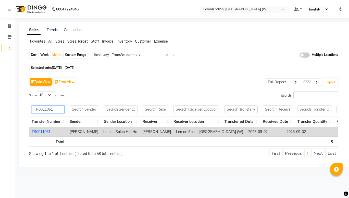
click at [44, 108] on input "TR0011061" at bounding box center [48, 110] width 33 height 8
paste input "0"
click at [37, 133] on link "TR0011060" at bounding box center [41, 132] width 19 height 5
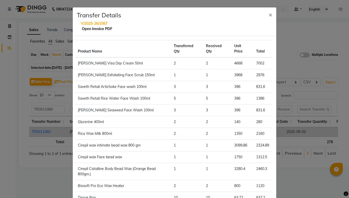
click at [96, 28] on link "Open Invoice PDF" at bounding box center [97, 29] width 30 height 5
click at [269, 15] on span "×" at bounding box center [271, 15] width 4 height 8
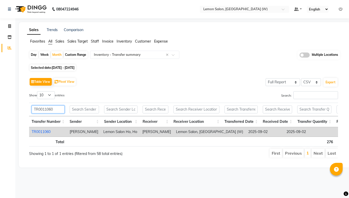
click at [43, 111] on input "TR0011060" at bounding box center [48, 110] width 33 height 8
paste input "48"
click at [42, 130] on link "TR0011048" at bounding box center [41, 132] width 19 height 5
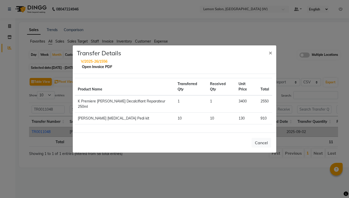
click at [100, 69] on link "Open Invoice PDF" at bounding box center [97, 67] width 30 height 5
click at [269, 56] on span "×" at bounding box center [271, 53] width 4 height 8
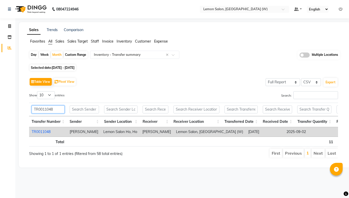
click at [47, 109] on input "TR0011048" at bounding box center [48, 110] width 33 height 8
paste input "26"
click at [46, 132] on link "TR0011026" at bounding box center [41, 132] width 19 height 5
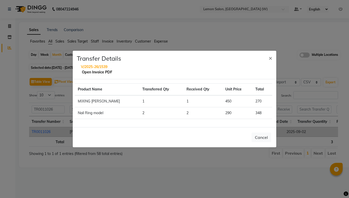
click at [95, 71] on link "Open Invoice PDF" at bounding box center [97, 72] width 30 height 5
click at [268, 60] on button "×" at bounding box center [271, 58] width 12 height 14
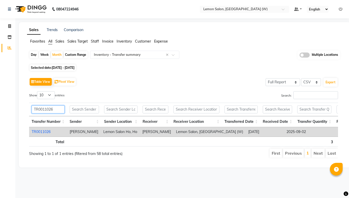
click at [41, 108] on input "TR0011026" at bounding box center [48, 110] width 33 height 8
paste input "3"
click at [47, 131] on link "TR0011023" at bounding box center [41, 132] width 19 height 5
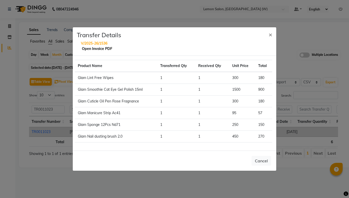
click at [93, 49] on link "Open Invoice PDF" at bounding box center [97, 48] width 30 height 5
click at [272, 35] on span "×" at bounding box center [271, 35] width 4 height 8
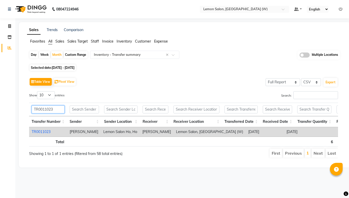
click at [40, 107] on input "TR0011023" at bounding box center [48, 110] width 33 height 8
paste input "2"
type input "TR0011022"
click at [41, 132] on link "TR0011022" at bounding box center [41, 132] width 19 height 5
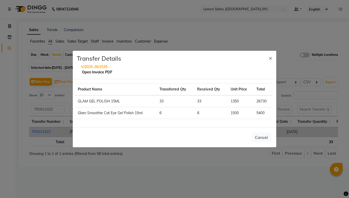
click at [102, 70] on link "Open Invoice PDF" at bounding box center [97, 72] width 30 height 5
